Goal: Task Accomplishment & Management: Manage account settings

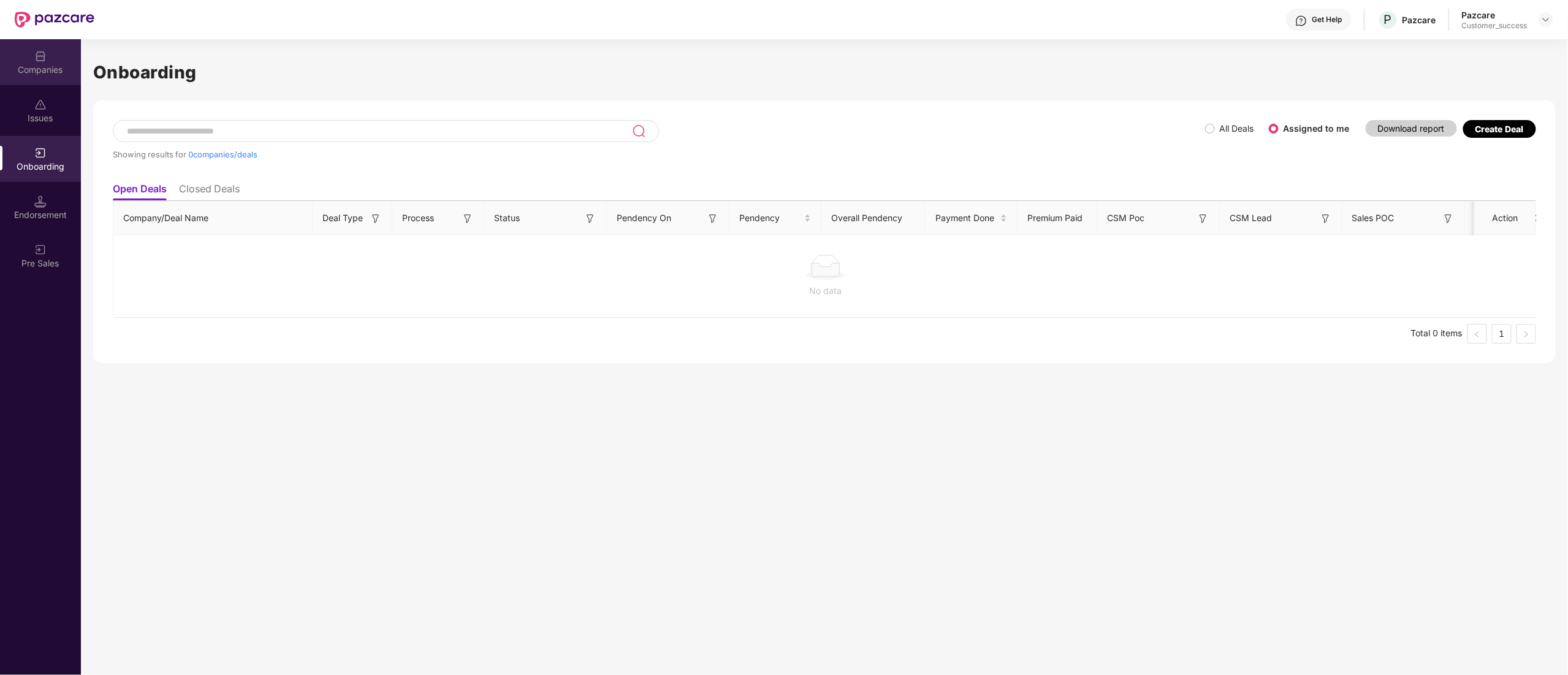
click at [40, 70] on div "Companies" at bounding box center [40, 70] width 80 height 12
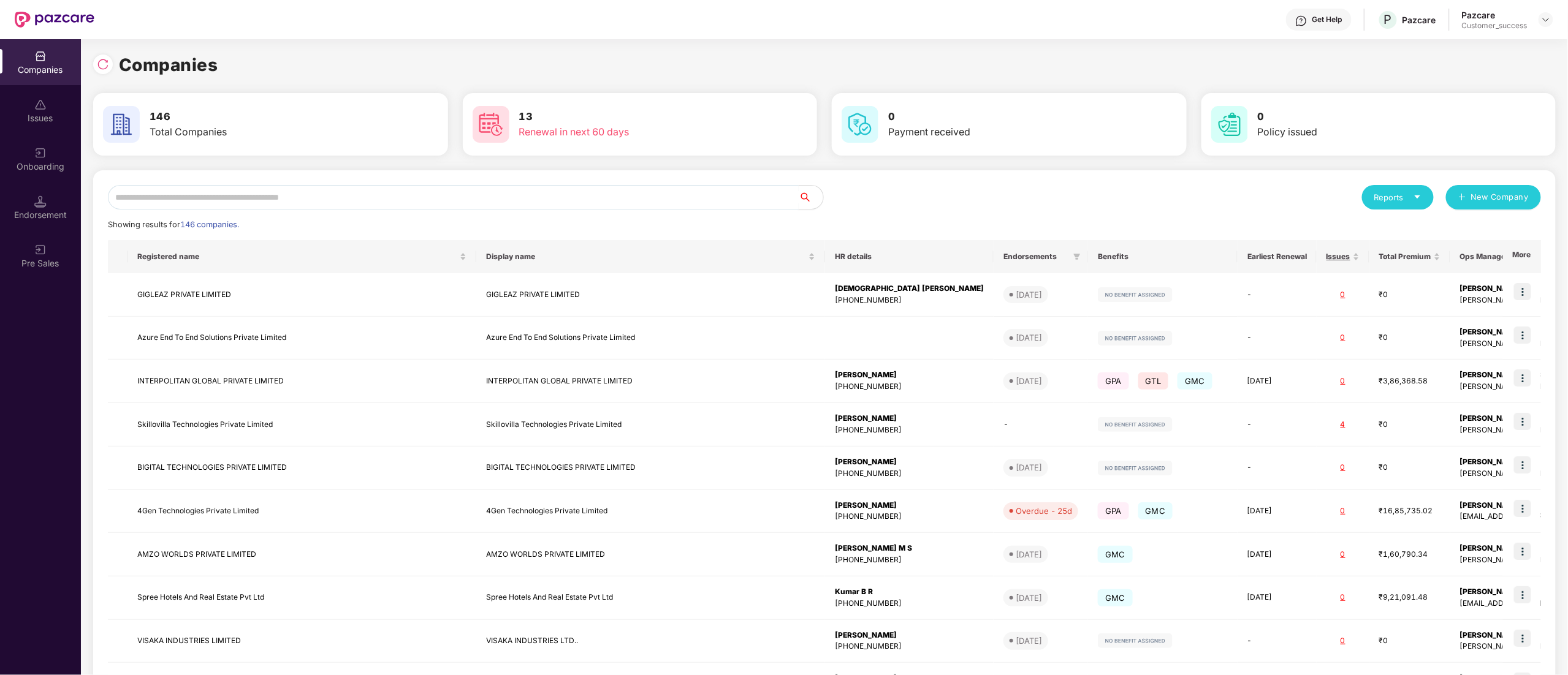
click at [216, 204] on input "text" at bounding box center [453, 197] width 691 height 25
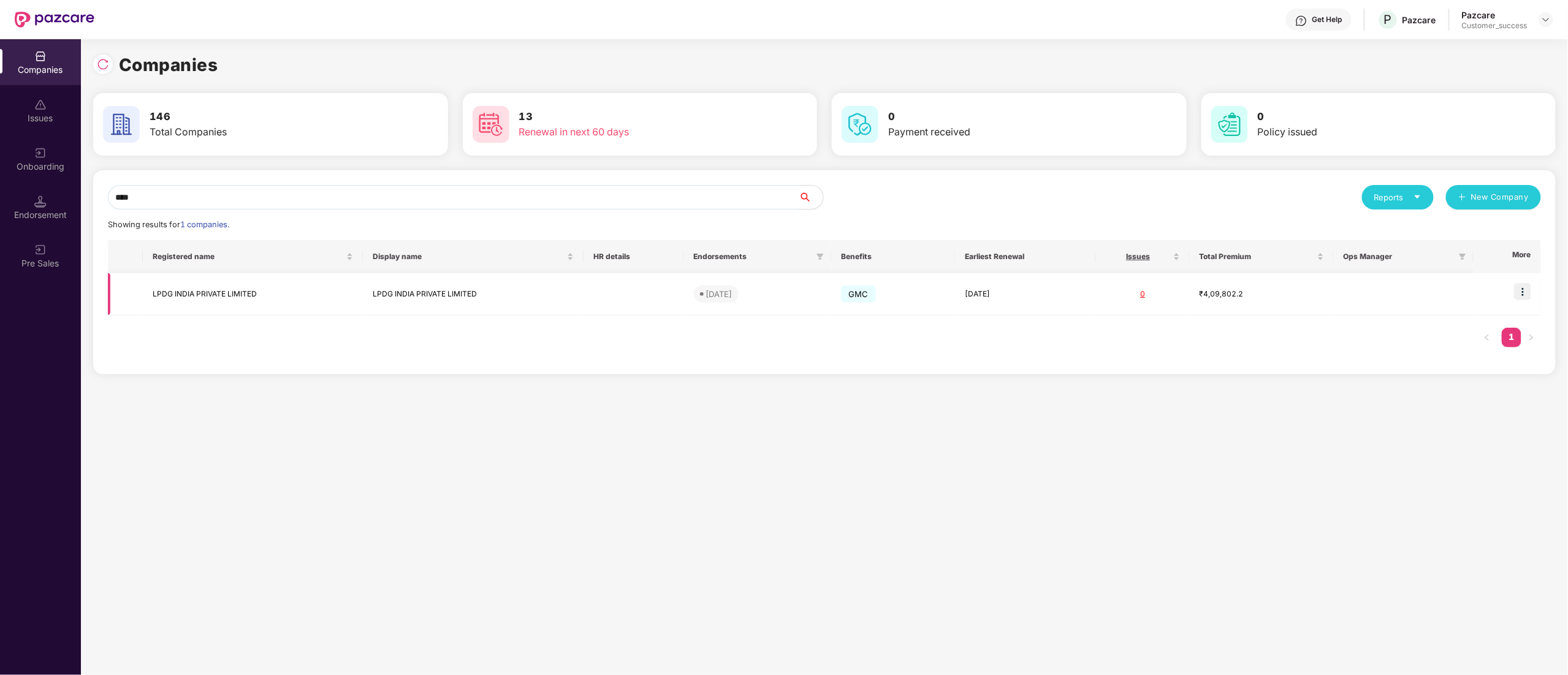
type input "****"
click at [1529, 284] on img at bounding box center [1523, 292] width 17 height 17
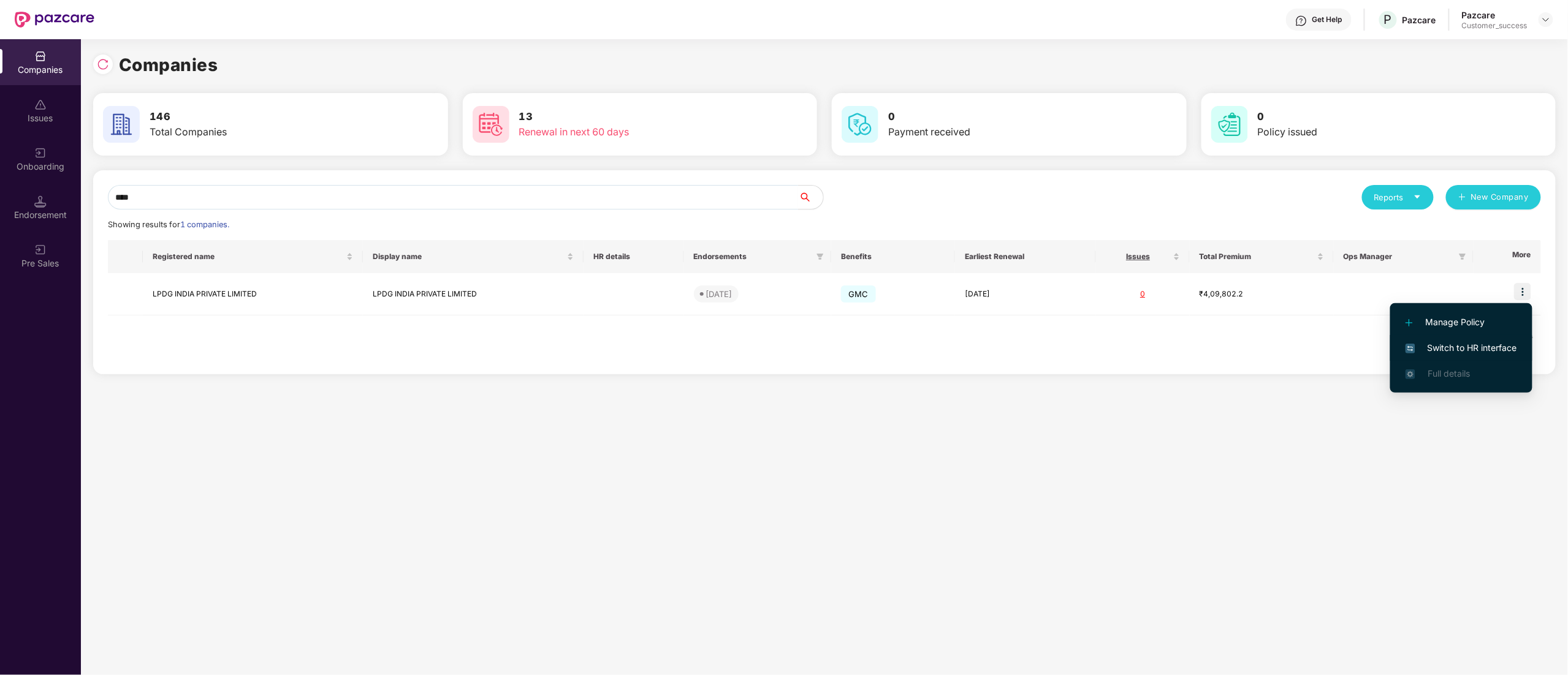
click at [1474, 346] on span "Switch to HR interface" at bounding box center [1462, 349] width 112 height 13
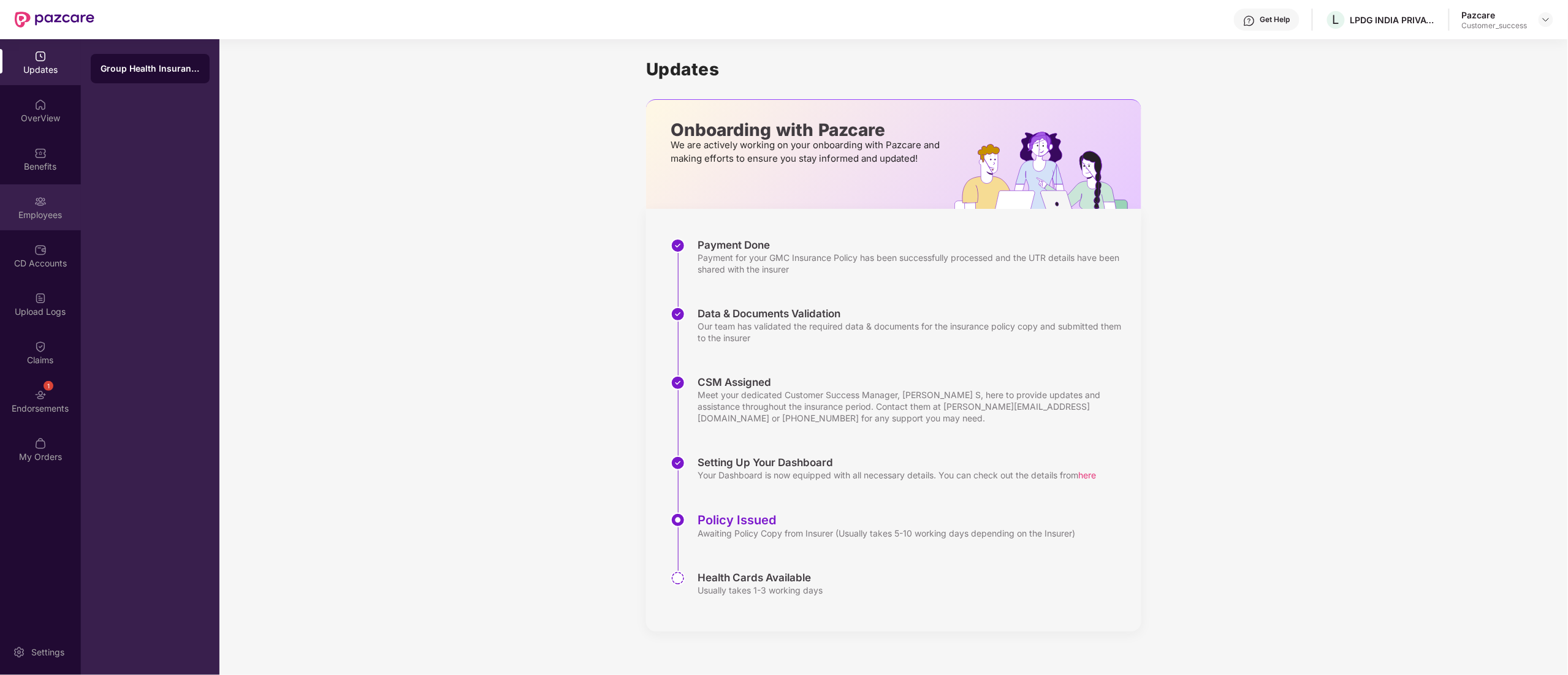
click at [39, 206] on img at bounding box center [40, 201] width 12 height 12
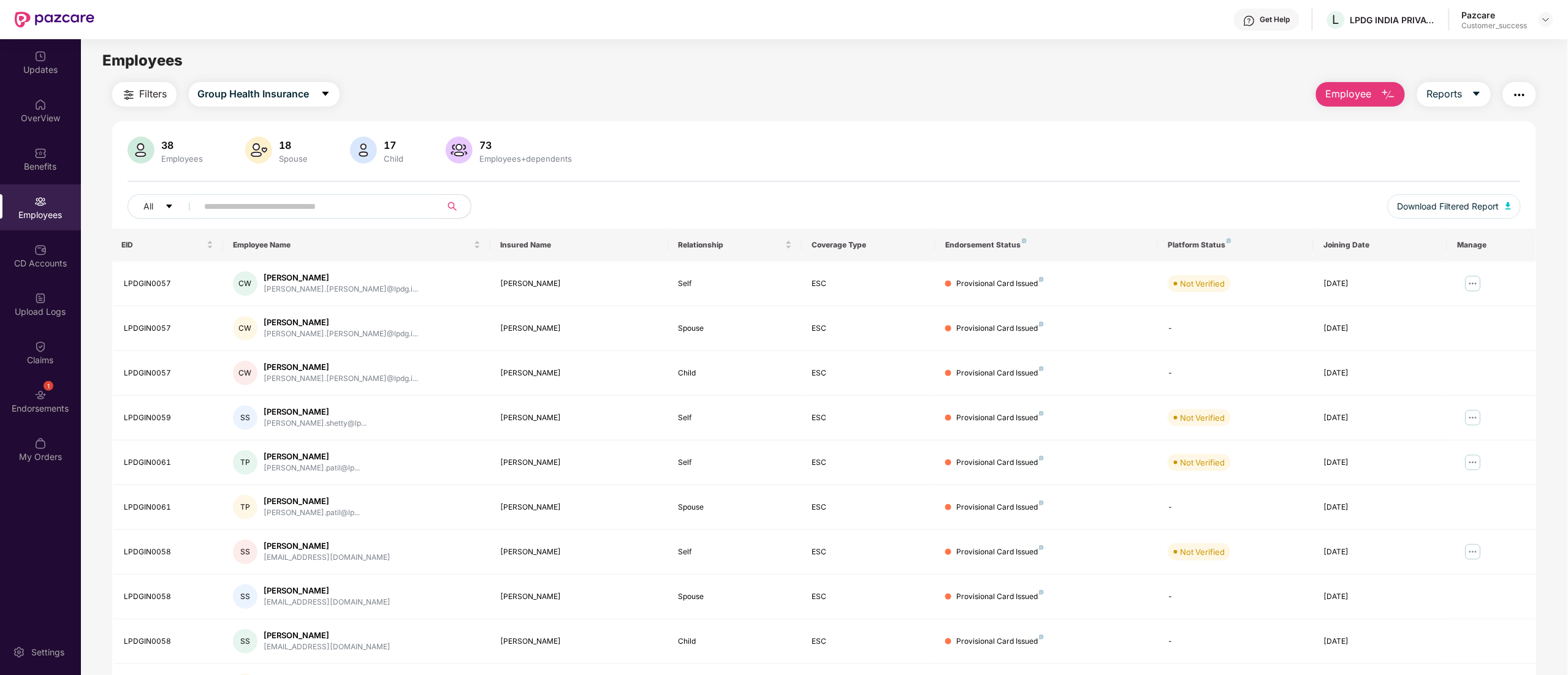
click at [236, 198] on input "text" at bounding box center [315, 206] width 220 height 18
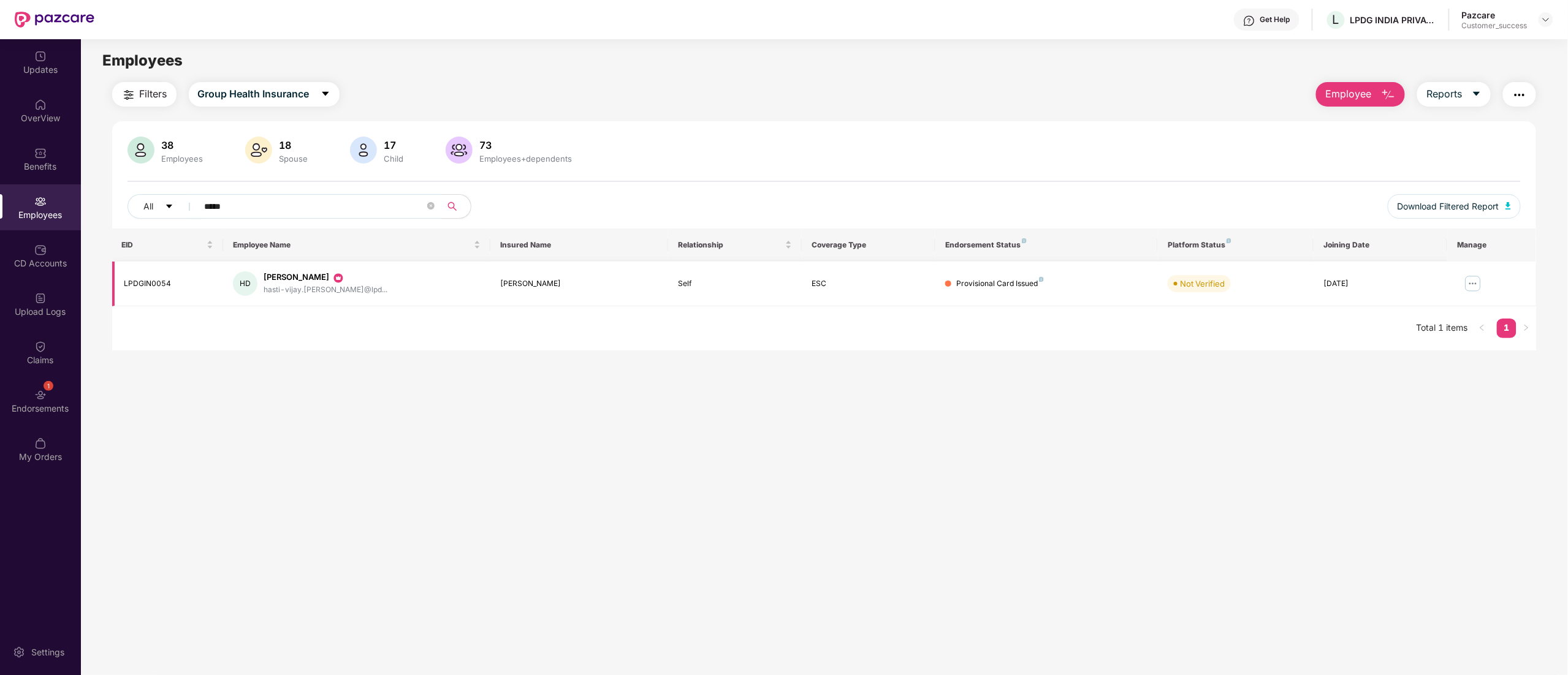
type input "*****"
click at [1472, 281] on img at bounding box center [1473, 283] width 19 height 19
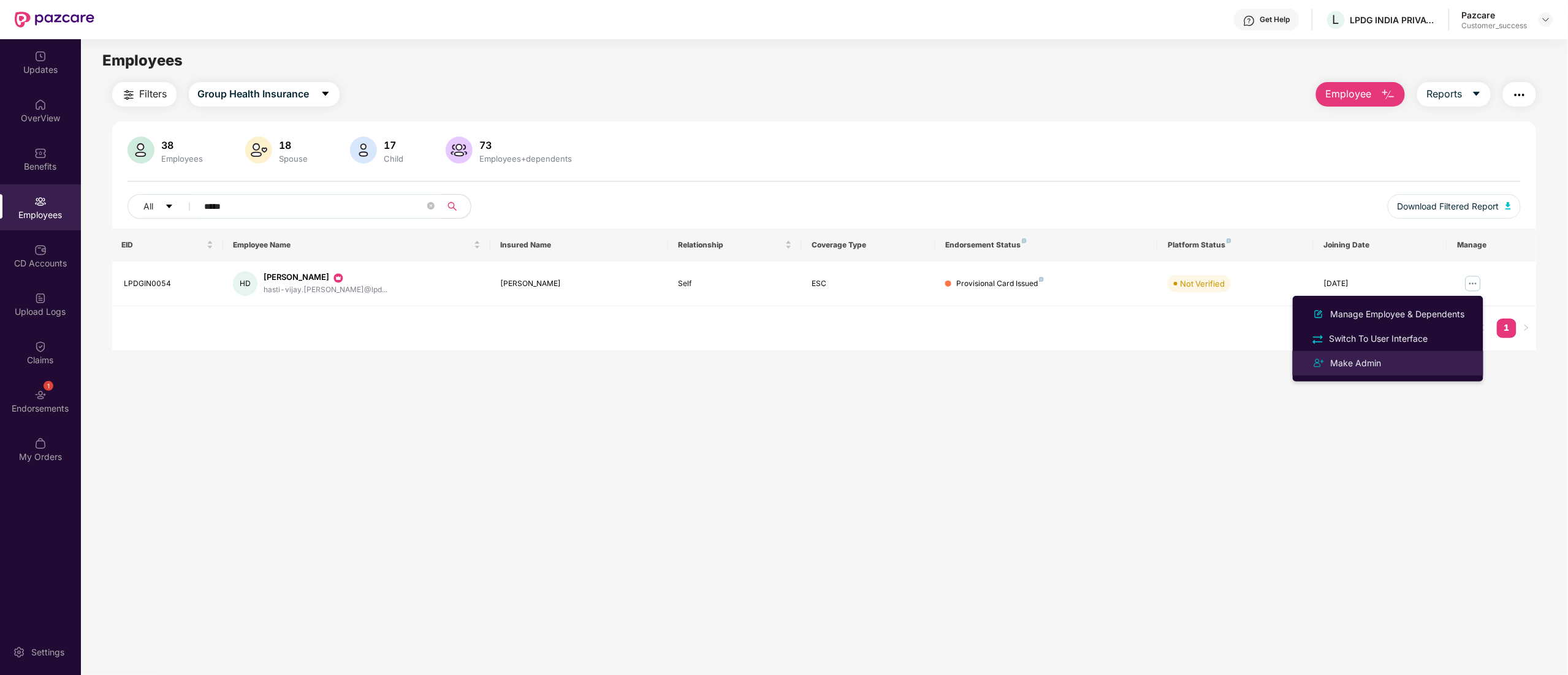
click at [1366, 360] on div "Make Admin" at bounding box center [1356, 364] width 56 height 13
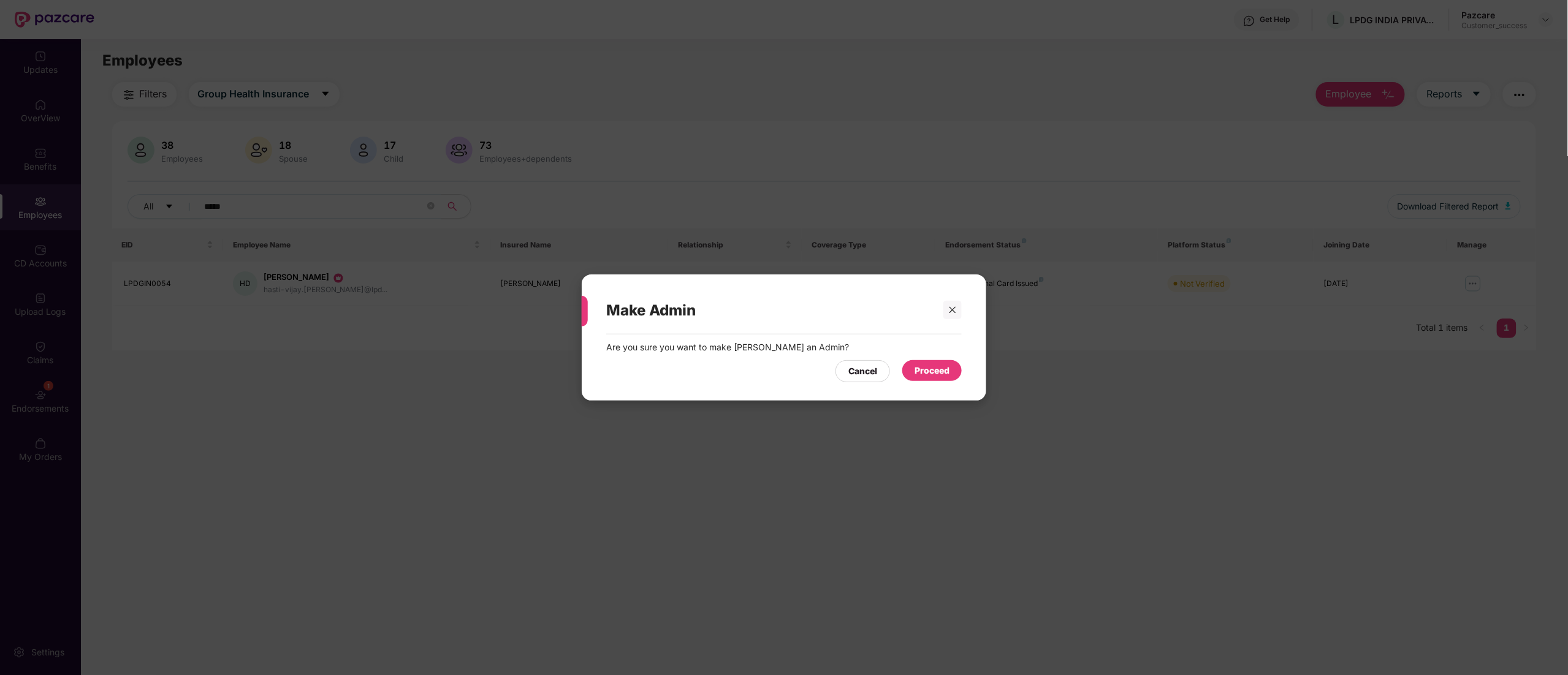
click at [962, 374] on div "Proceed" at bounding box center [932, 371] width 59 height 21
